Goal: Contribute content

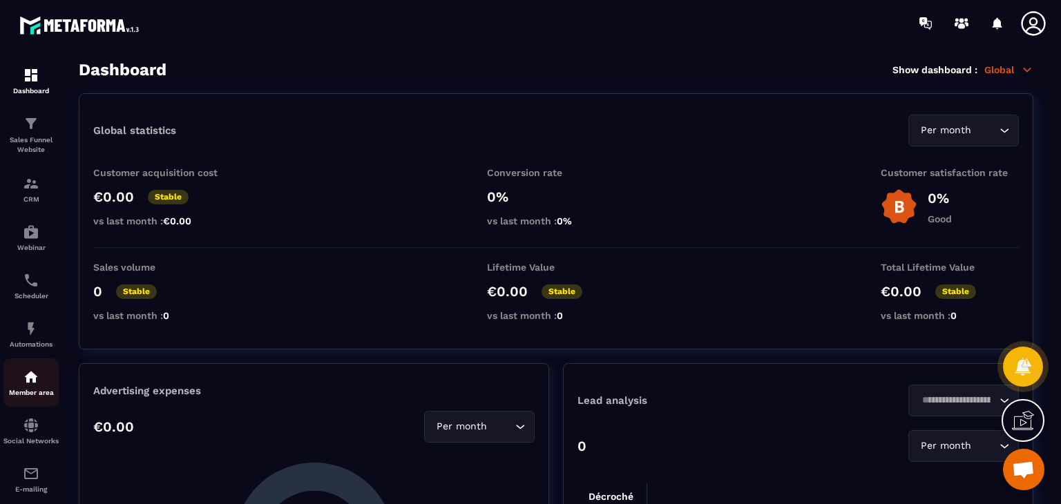
click at [42, 390] on div "Member area" at bounding box center [30, 383] width 55 height 28
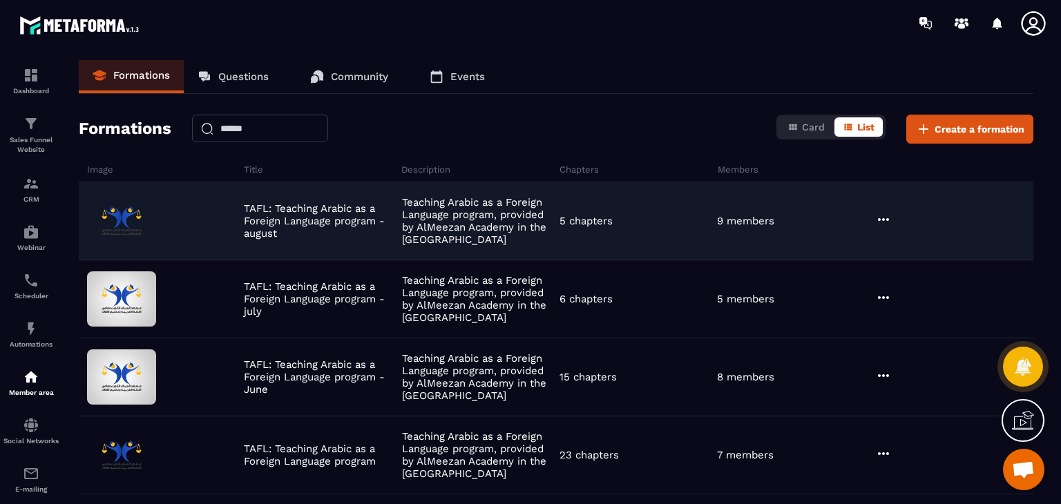
click at [869, 220] on div "9 members" at bounding box center [793, 221] width 158 height 12
click at [876, 220] on icon at bounding box center [883, 219] width 17 height 17
click at [918, 236] on button "Edit" at bounding box center [918, 248] width 83 height 25
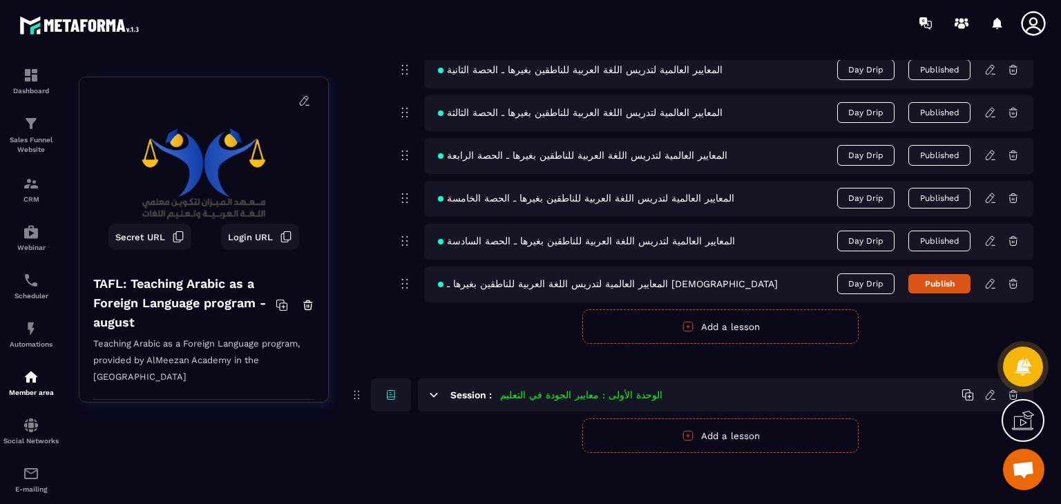
scroll to position [790, 0]
click at [994, 280] on icon at bounding box center [990, 282] width 8 height 9
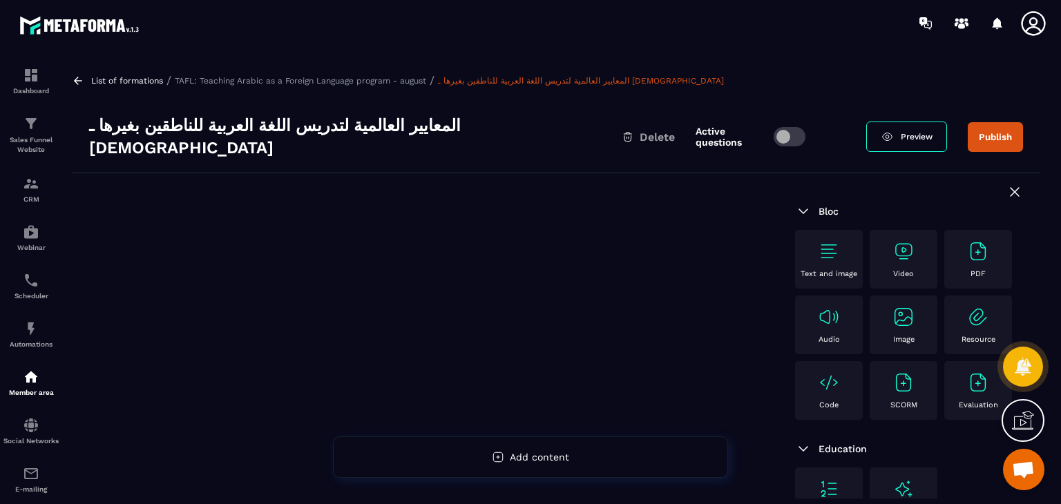
click at [916, 240] on div "Video" at bounding box center [904, 259] width 54 height 38
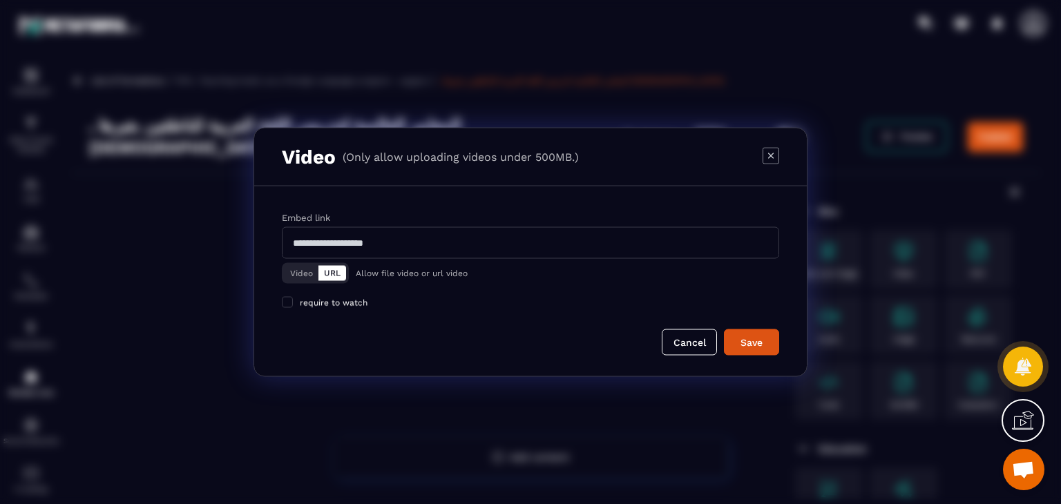
click at [285, 265] on div "Video URL" at bounding box center [315, 273] width 67 height 21
click at [299, 263] on div "Video URL" at bounding box center [315, 273] width 67 height 21
click at [308, 263] on div "Video URL" at bounding box center [315, 273] width 67 height 21
click at [309, 263] on div "Video URL" at bounding box center [315, 273] width 67 height 21
click at [307, 267] on button "Video" at bounding box center [302, 273] width 34 height 15
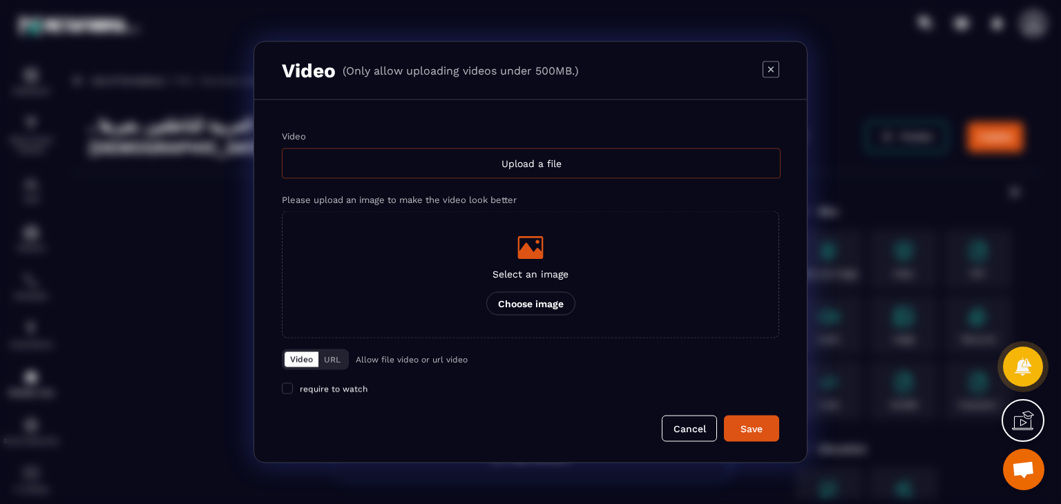
click at [541, 172] on div "Upload a file" at bounding box center [531, 164] width 499 height 30
click at [0, 0] on input "Video Upload a file" at bounding box center [0, 0] width 0 height 0
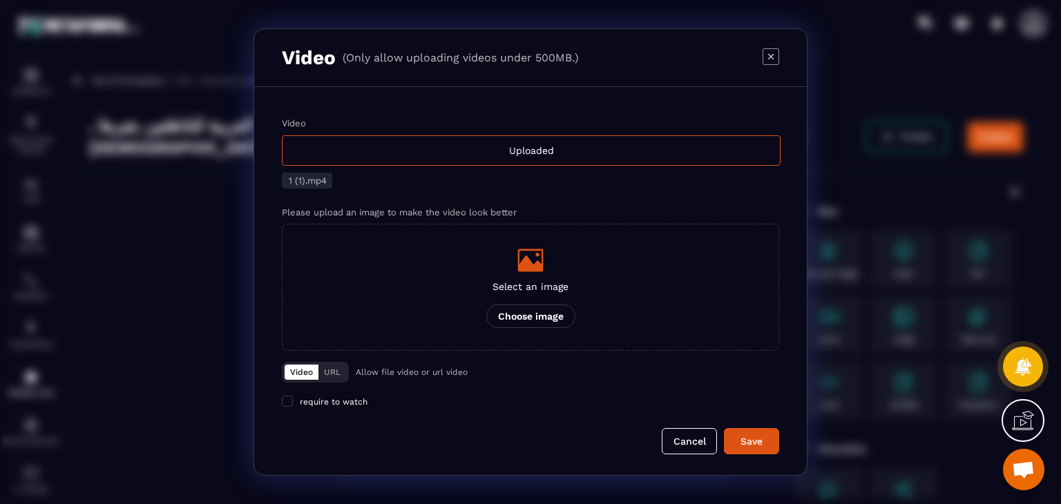
click at [759, 418] on form "Video Uploaded 1 (1).mp4 Please upload an image to make the video look better S…" at bounding box center [530, 286] width 497 height 336
click at [756, 440] on div "Save" at bounding box center [751, 442] width 37 height 14
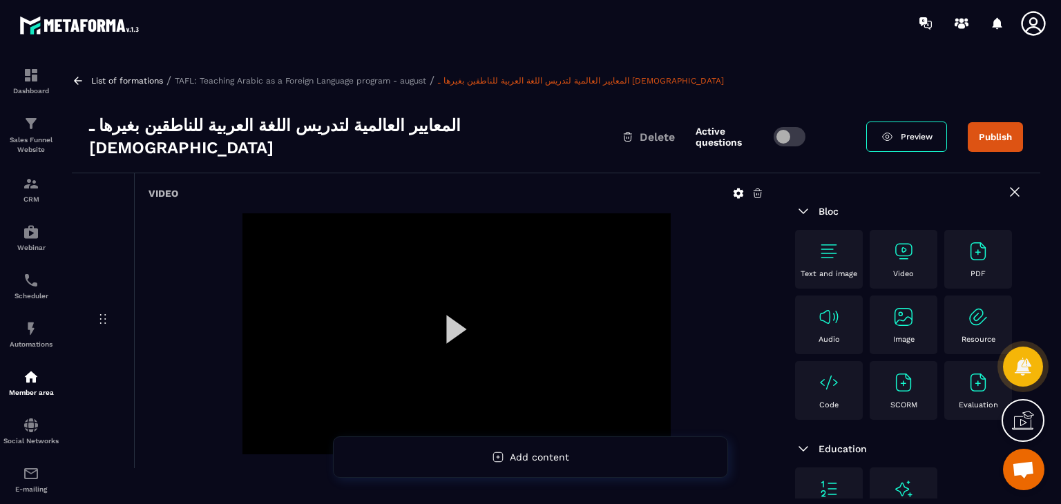
click at [967, 130] on div "Preview Publish" at bounding box center [944, 137] width 157 height 30
click at [968, 130] on button "Publish" at bounding box center [995, 137] width 55 height 30
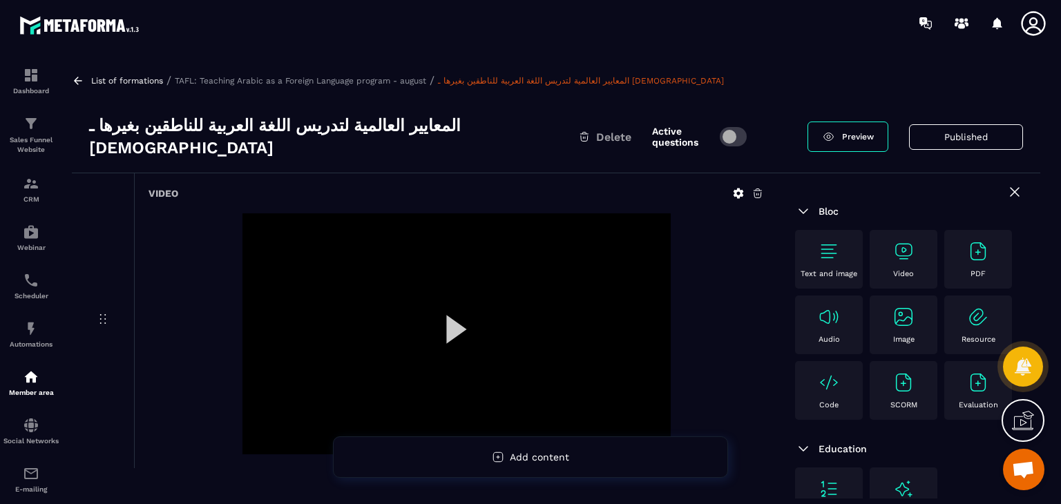
click at [914, 240] on img at bounding box center [904, 251] width 22 height 22
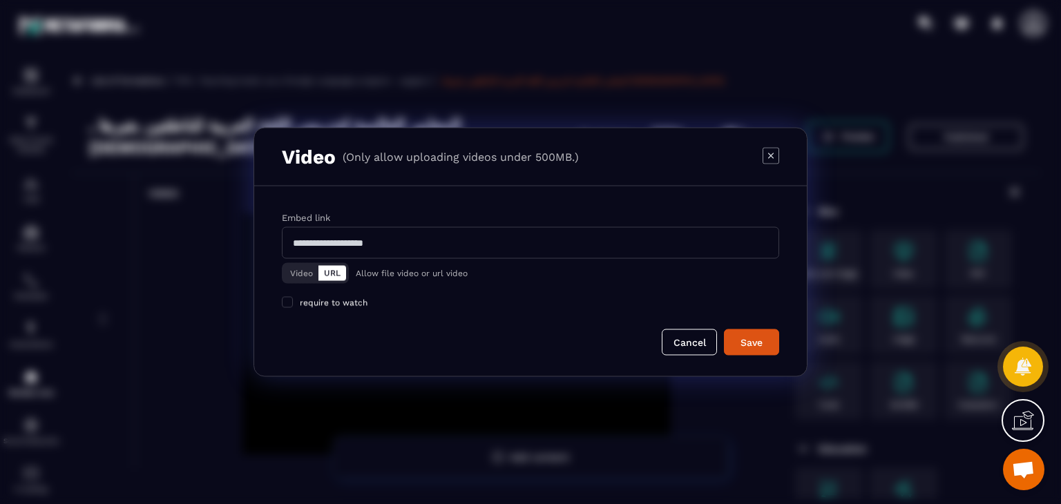
click at [301, 268] on button "Video" at bounding box center [302, 273] width 34 height 15
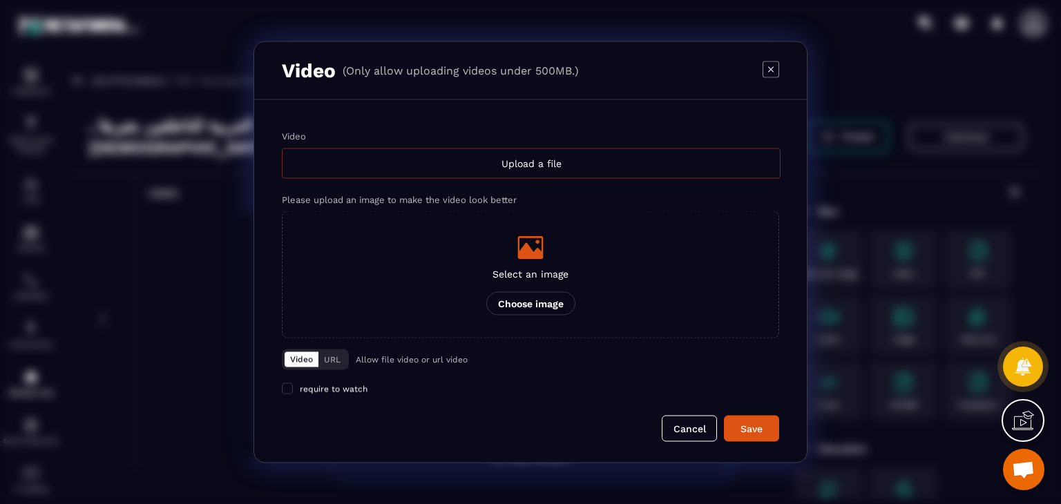
click at [500, 176] on div "Upload a file" at bounding box center [531, 164] width 499 height 30
click at [0, 0] on input "Video Upload a file" at bounding box center [0, 0] width 0 height 0
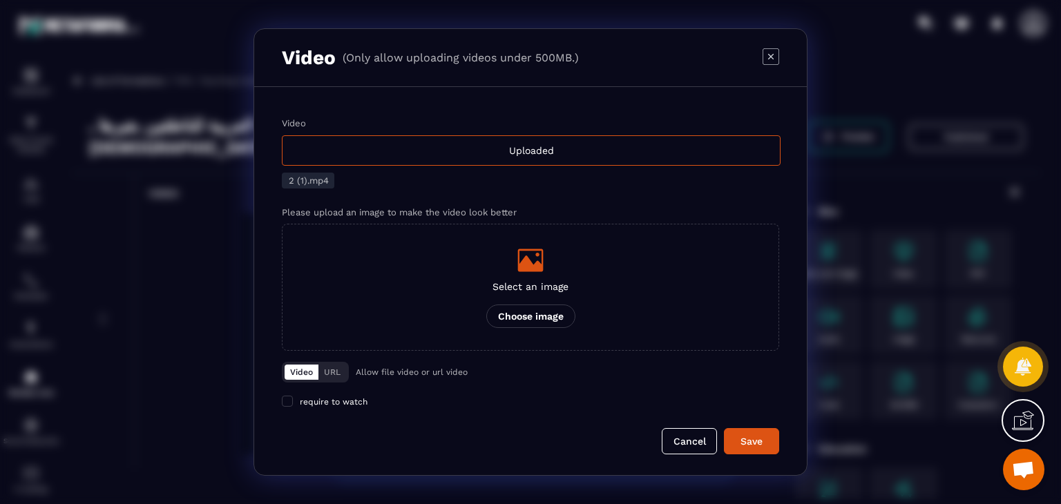
click at [760, 459] on div "Video Uploaded 2 (1).mp4 Please upload an image to make the video look better S…" at bounding box center [530, 281] width 553 height 388
click at [762, 450] on button "Save" at bounding box center [751, 441] width 55 height 26
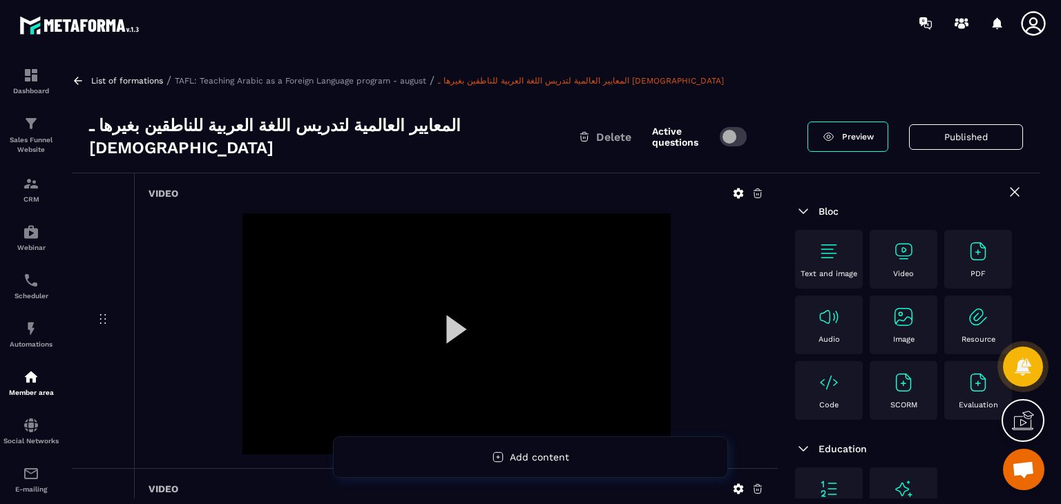
click at [882, 258] on div "Video" at bounding box center [904, 259] width 54 height 38
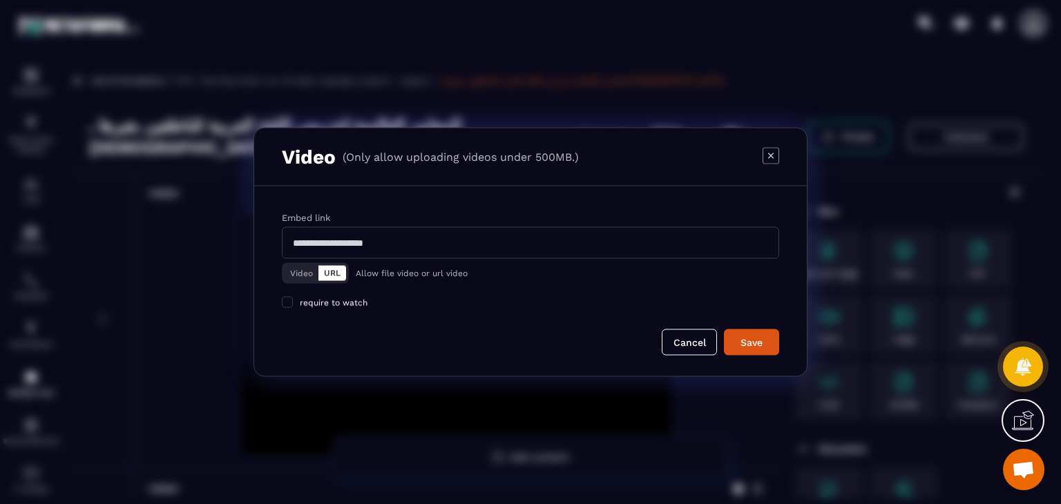
click at [299, 266] on button "Video" at bounding box center [302, 273] width 34 height 15
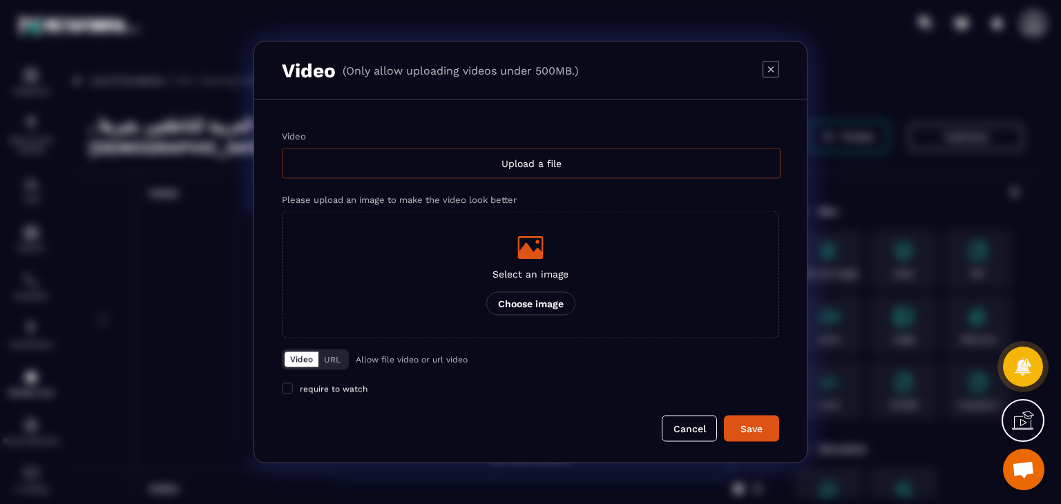
click at [564, 153] on div "Upload a file" at bounding box center [531, 164] width 499 height 30
click at [0, 0] on input "Video Upload a file" at bounding box center [0, 0] width 0 height 0
click at [682, 426] on button "Cancel" at bounding box center [689, 429] width 55 height 26
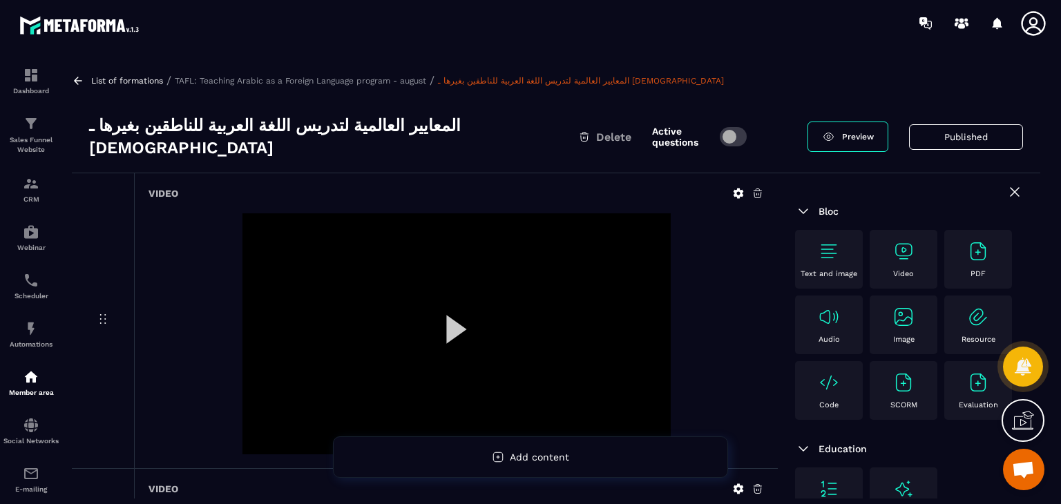
click at [902, 245] on img at bounding box center [904, 251] width 22 height 22
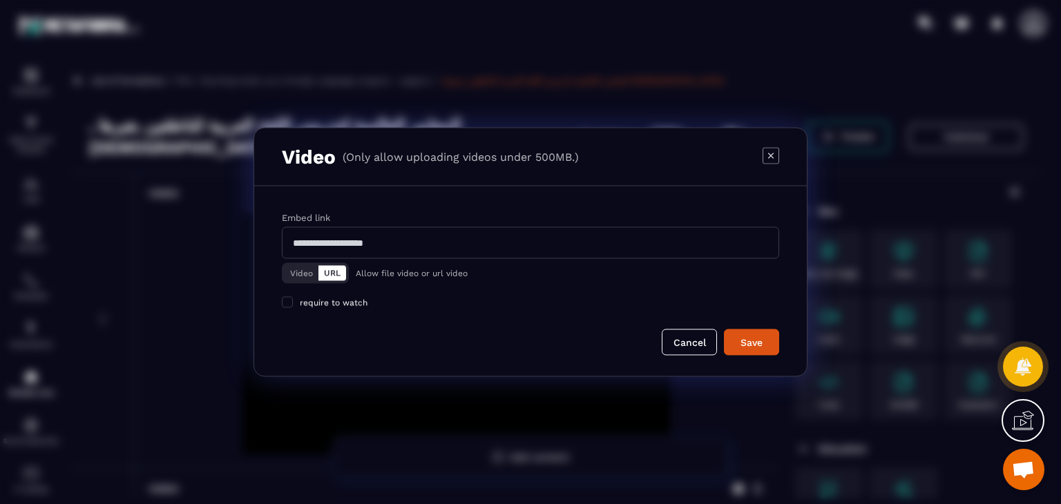
click at [301, 266] on button "Video" at bounding box center [302, 273] width 34 height 15
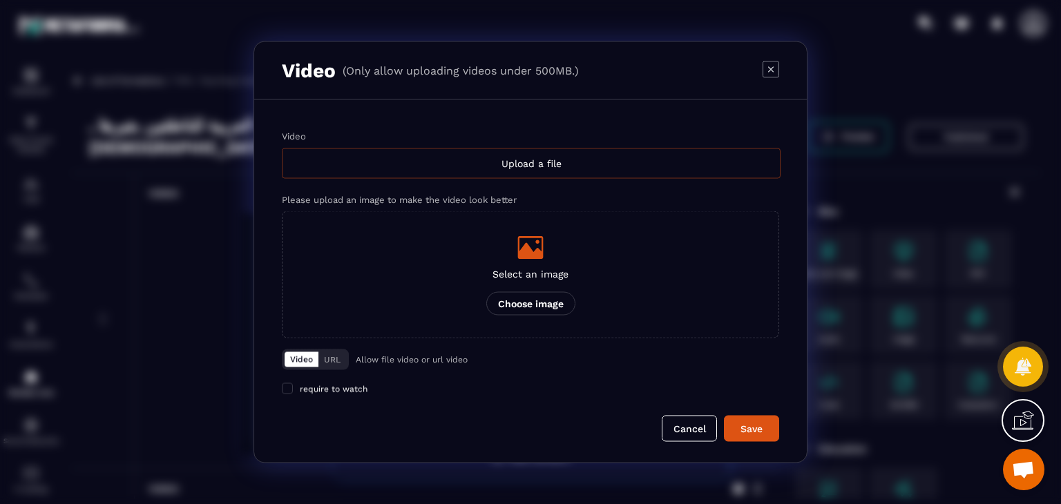
click at [606, 152] on div "Upload a file" at bounding box center [531, 164] width 499 height 30
click at [0, 0] on input "Video Upload a file" at bounding box center [0, 0] width 0 height 0
click at [692, 426] on button "Cancel" at bounding box center [689, 429] width 55 height 26
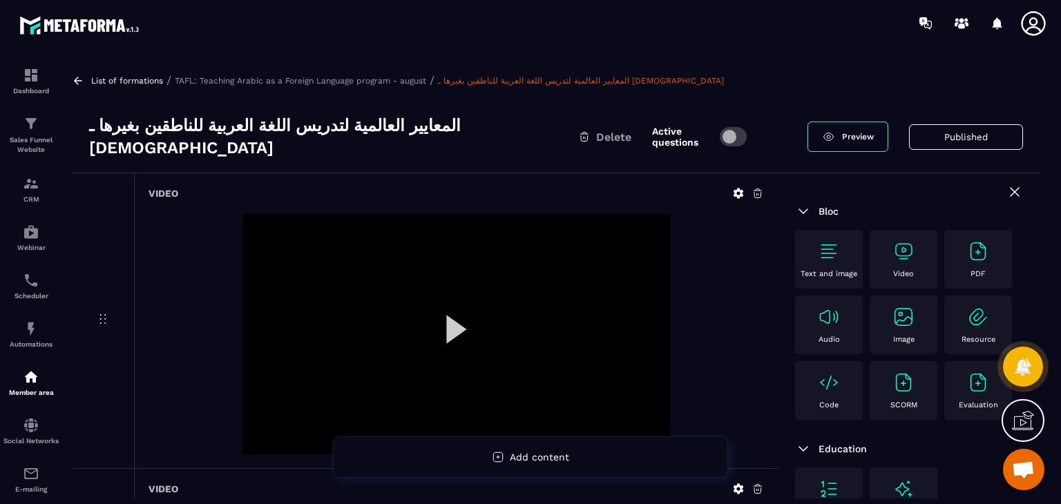
click at [895, 240] on img at bounding box center [904, 251] width 22 height 22
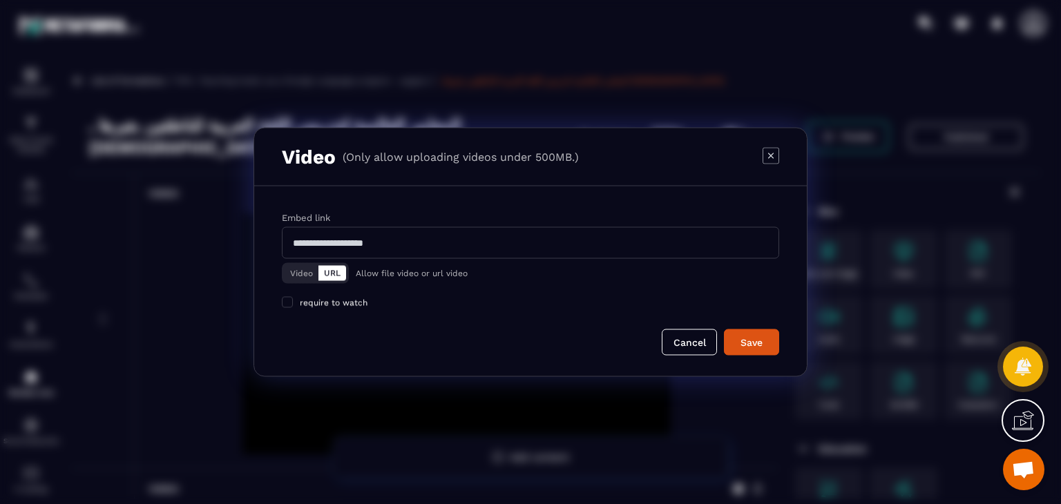
click at [310, 274] on button "Video" at bounding box center [302, 273] width 34 height 15
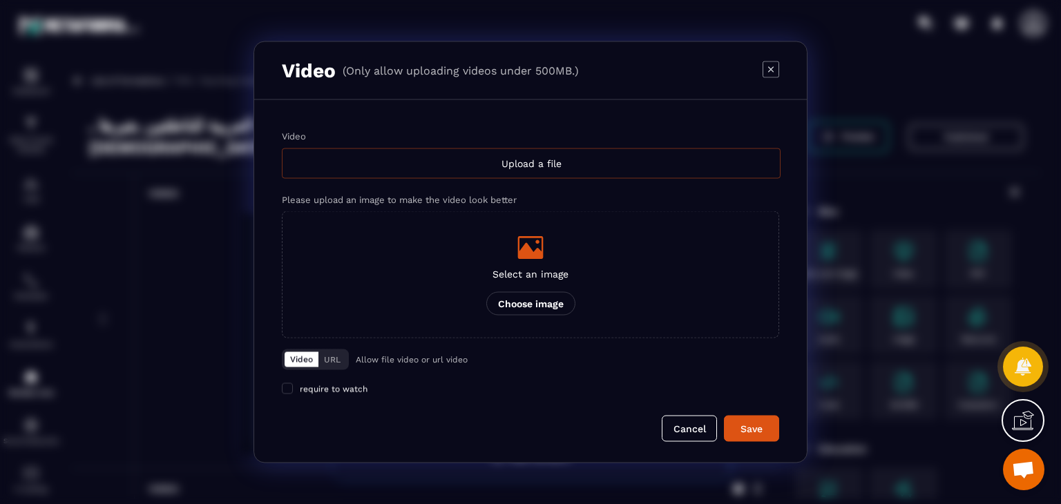
click at [529, 149] on div "Upload a file" at bounding box center [531, 164] width 499 height 30
click at [0, 0] on input "Video Upload a file" at bounding box center [0, 0] width 0 height 0
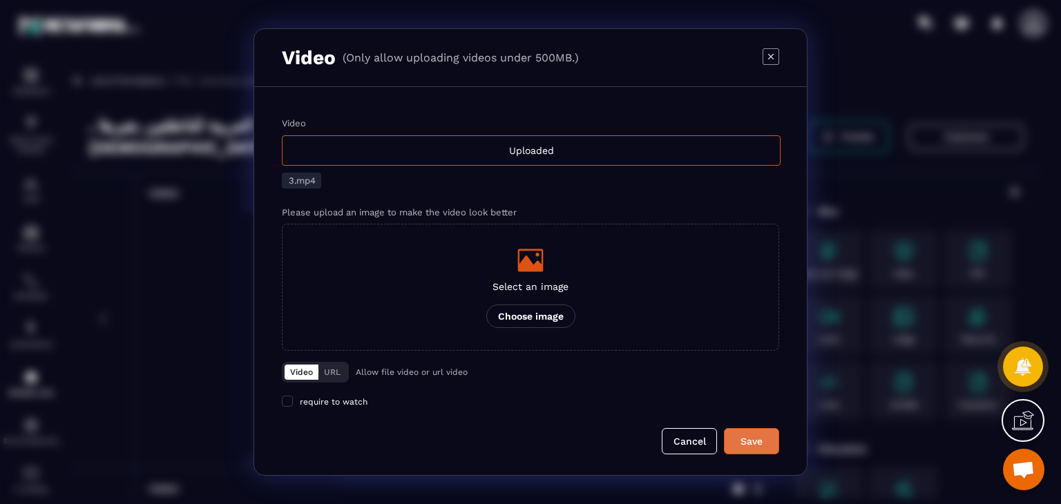
click at [759, 449] on button "Save" at bounding box center [751, 441] width 55 height 26
